Goal: Information Seeking & Learning: Find specific fact

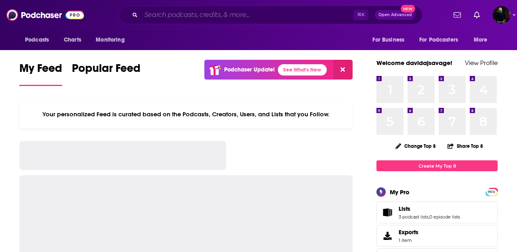
click at [160, 17] on input "Search podcasts, credits, & more..." at bounding box center [247, 14] width 212 height 13
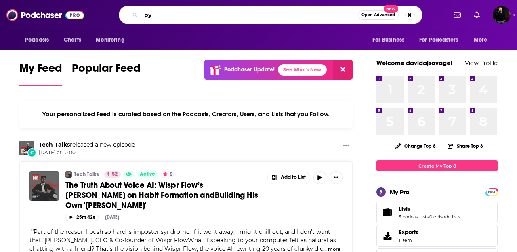
click at [151, 15] on input "py" at bounding box center [249, 14] width 217 height 13
paste input "[PERSON_NAME]"
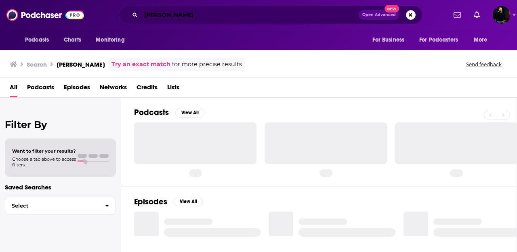
click at [163, 18] on input "[PERSON_NAME]" at bounding box center [250, 14] width 218 height 13
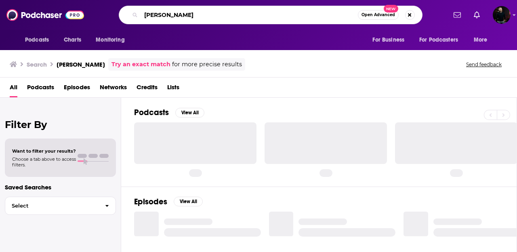
click at [163, 18] on input "[PERSON_NAME]" at bounding box center [249, 14] width 217 height 13
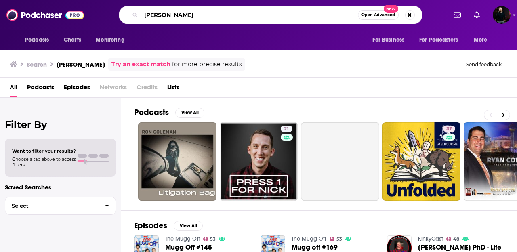
click at [192, 12] on input "[PERSON_NAME]" at bounding box center [249, 14] width 217 height 13
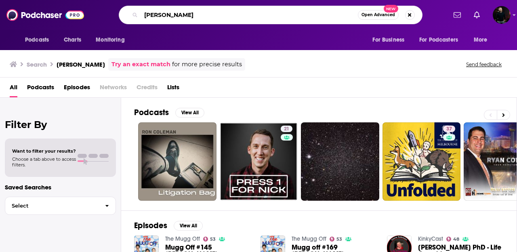
click at [192, 12] on input "[PERSON_NAME]" at bounding box center [249, 14] width 217 height 13
paste input "The Psychology of your 20s"
type input "The Psychology of your 20s"
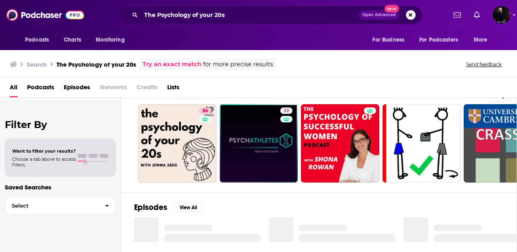
scroll to position [2, 0]
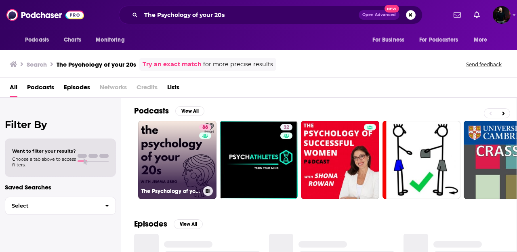
click at [186, 143] on link "86 The Psychology of your 20s" at bounding box center [177, 160] width 78 height 78
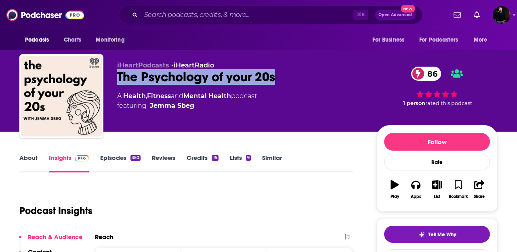
drag, startPoint x: 279, startPoint y: 76, endPoint x: 107, endPoint y: 80, distance: 171.6
click at [107, 80] on div "iHeartPodcasts • iHeartRadio The Psychology of your 20s 86 A Health , Fitness a…" at bounding box center [258, 97] width 478 height 87
copy h2 "The Psychology of your 20s"
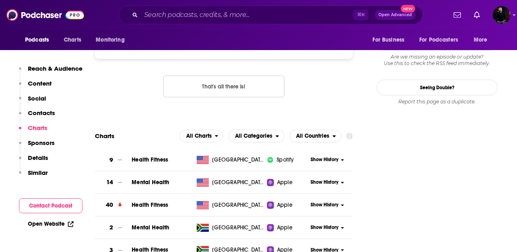
scroll to position [858, 0]
